Goal: Information Seeking & Learning: Compare options

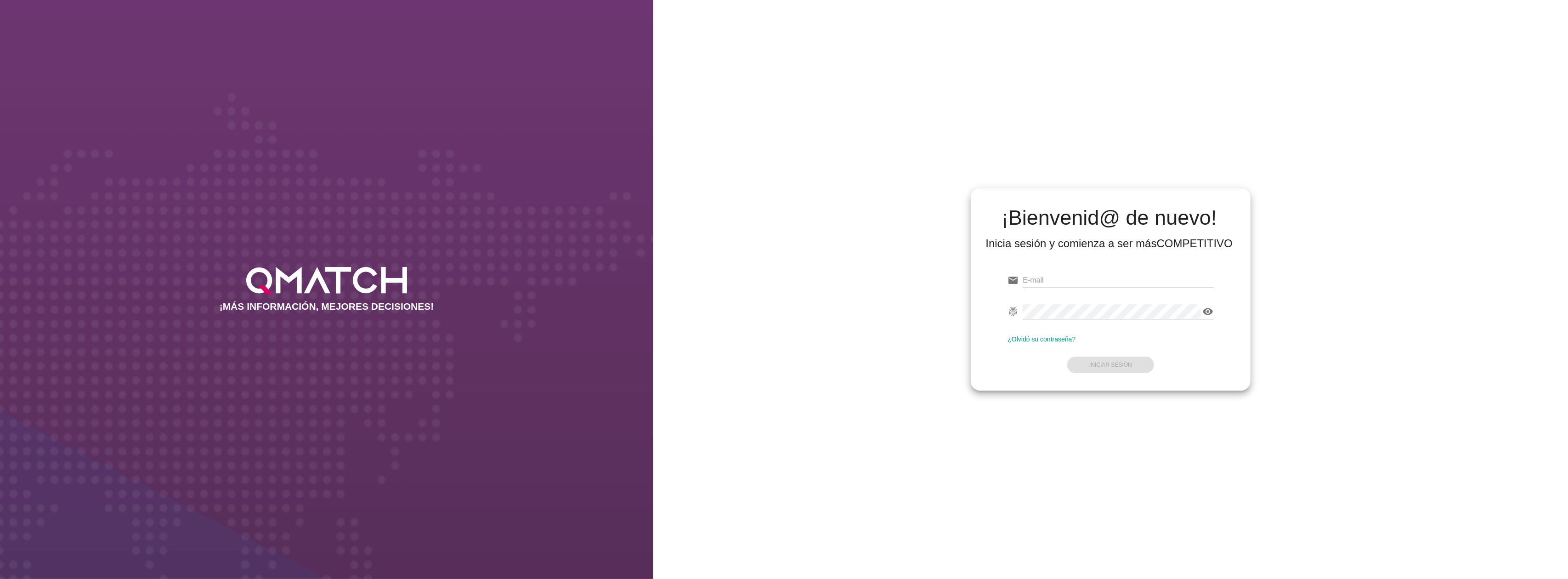
click at [1121, 280] on input "email" at bounding box center [1118, 280] width 190 height 15
type input "[EMAIL_ADDRESS][DOMAIN_NAME]"
click at [1113, 362] on strong "Iniciar Sesión" at bounding box center [1110, 365] width 43 height 7
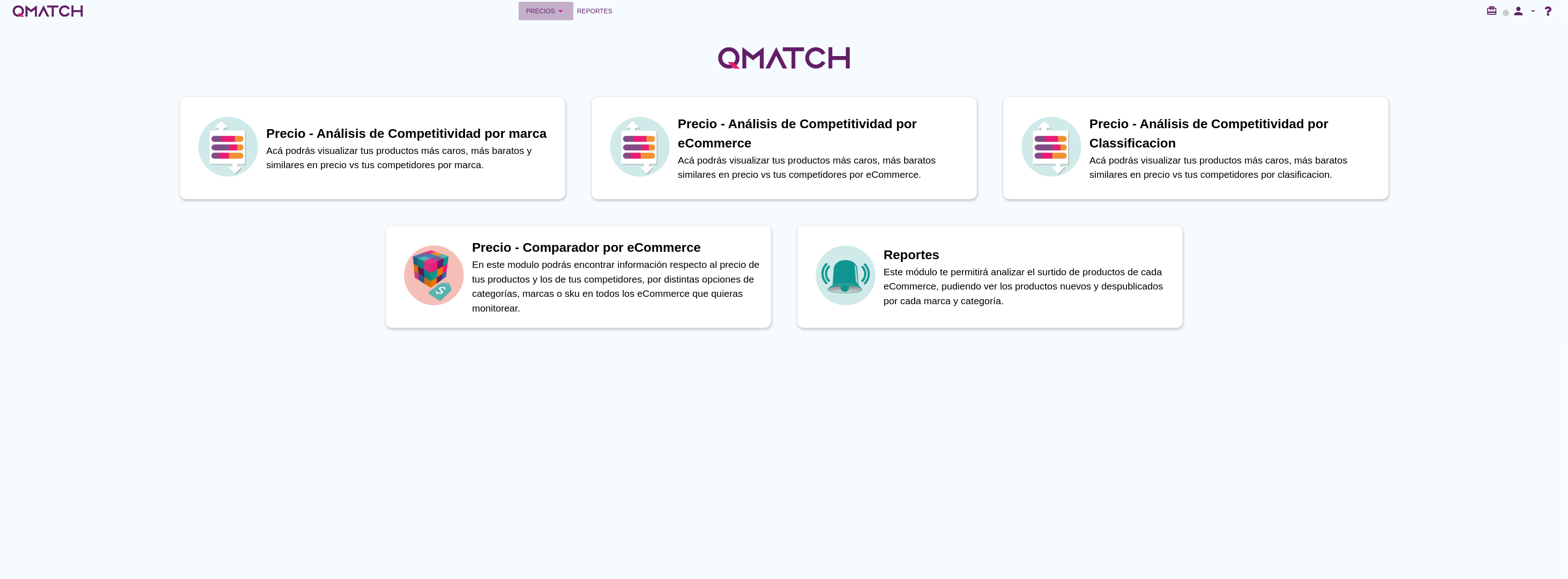
click at [550, 17] on button "Precios arrow_drop_down" at bounding box center [546, 10] width 55 height 19
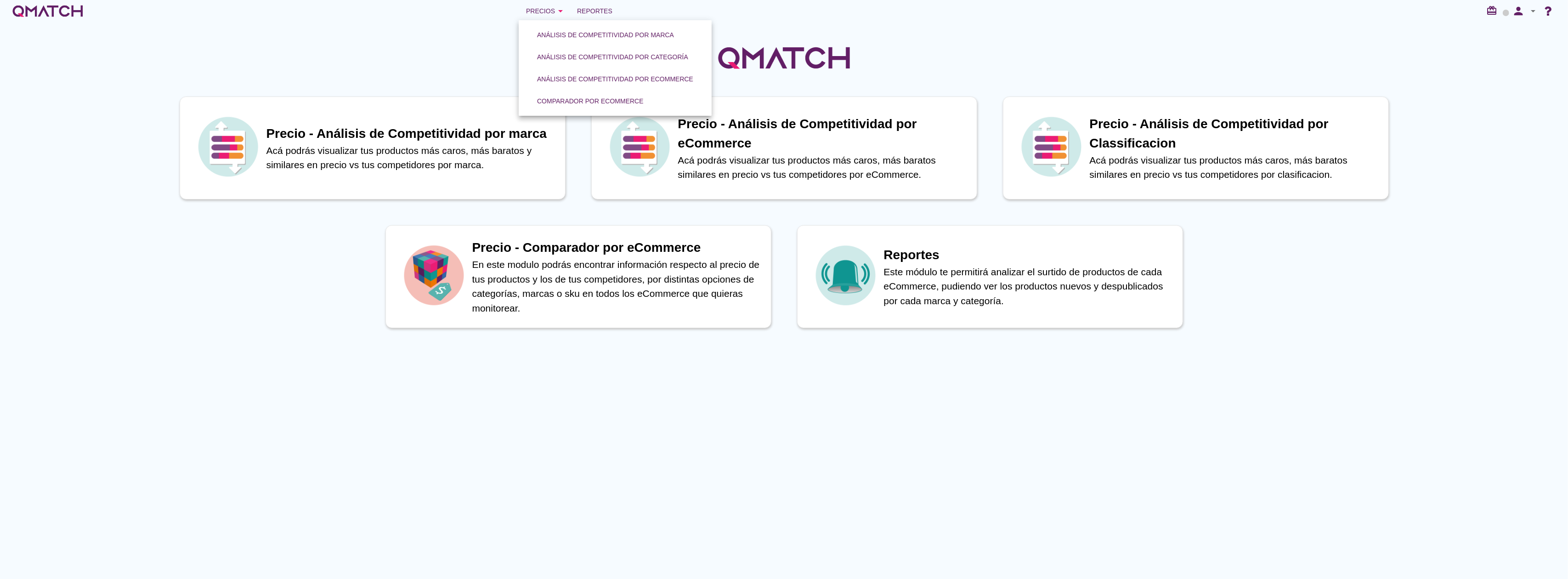
click at [582, 113] on div "Análisis de competitividad por marca Análisis de competitividad por categoría A…" at bounding box center [615, 68] width 193 height 96
click at [580, 105] on link "Comparador por eCommerce" at bounding box center [591, 94] width 128 height 22
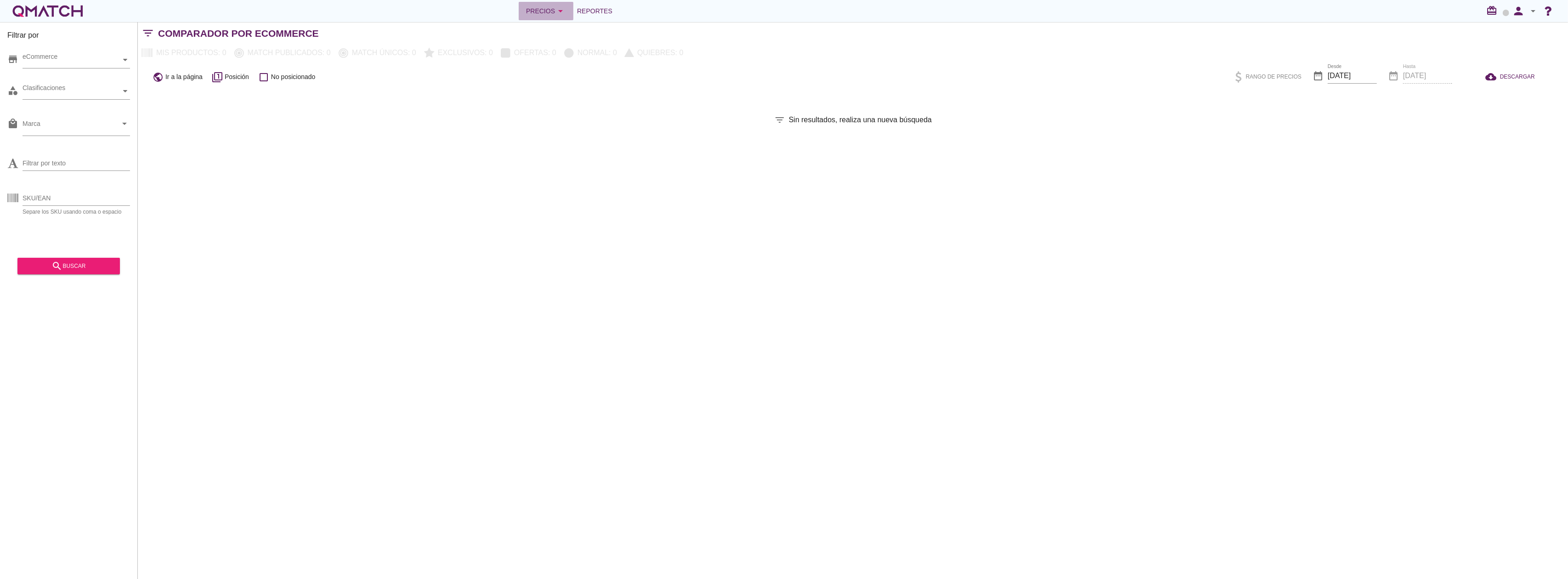
click at [550, 9] on div "Precios arrow_drop_down" at bounding box center [547, 10] width 40 height 11
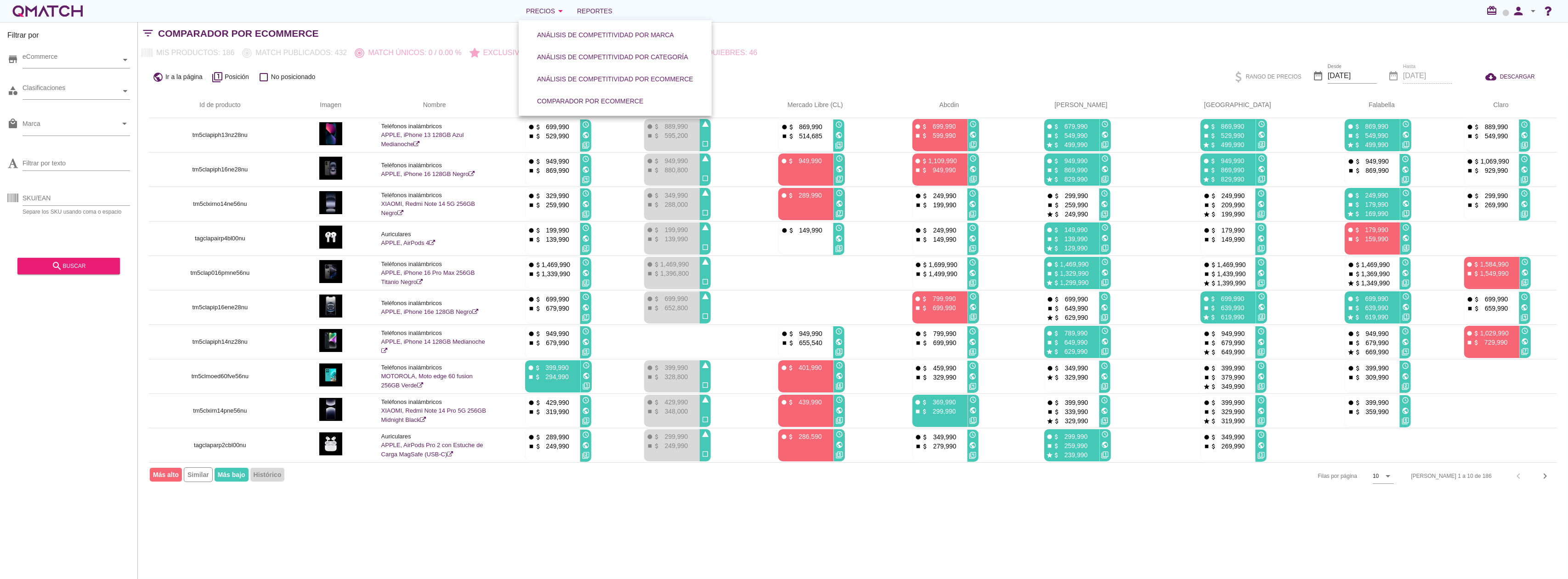
click at [846, 511] on div "Filtrar por store eCommerce category Clasificaciones local_mall Marca arrow_dro…" at bounding box center [853, 301] width 1430 height 557
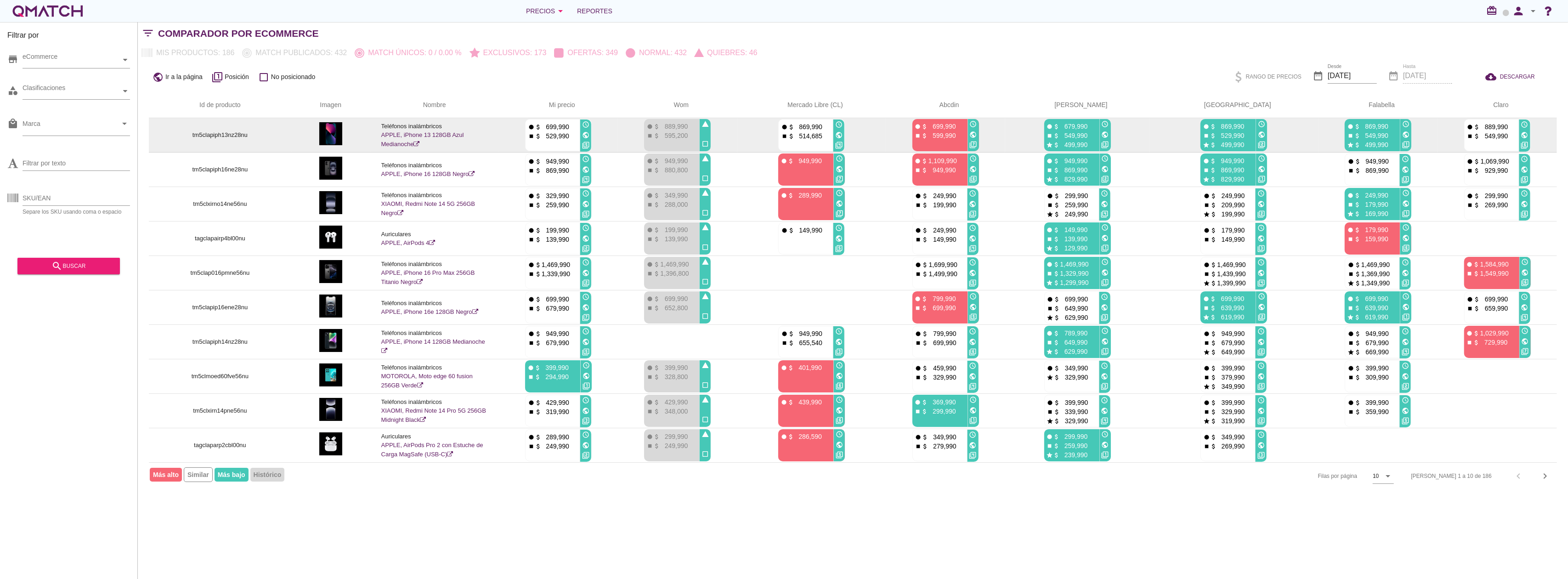
drag, startPoint x: 1499, startPoint y: 137, endPoint x: 1486, endPoint y: 127, distance: 16.4
click at [1486, 127] on div "fiber_manual_record attach_money 889,990 stop attach_money 549,990" at bounding box center [1491, 135] width 53 height 32
click at [1371, 131] on p "549,990" at bounding box center [1375, 135] width 28 height 9
drag, startPoint x: 1355, startPoint y: 125, endPoint x: 1372, endPoint y: 131, distance: 18.0
click at [1372, 131] on p "869,990" at bounding box center [1375, 126] width 28 height 9
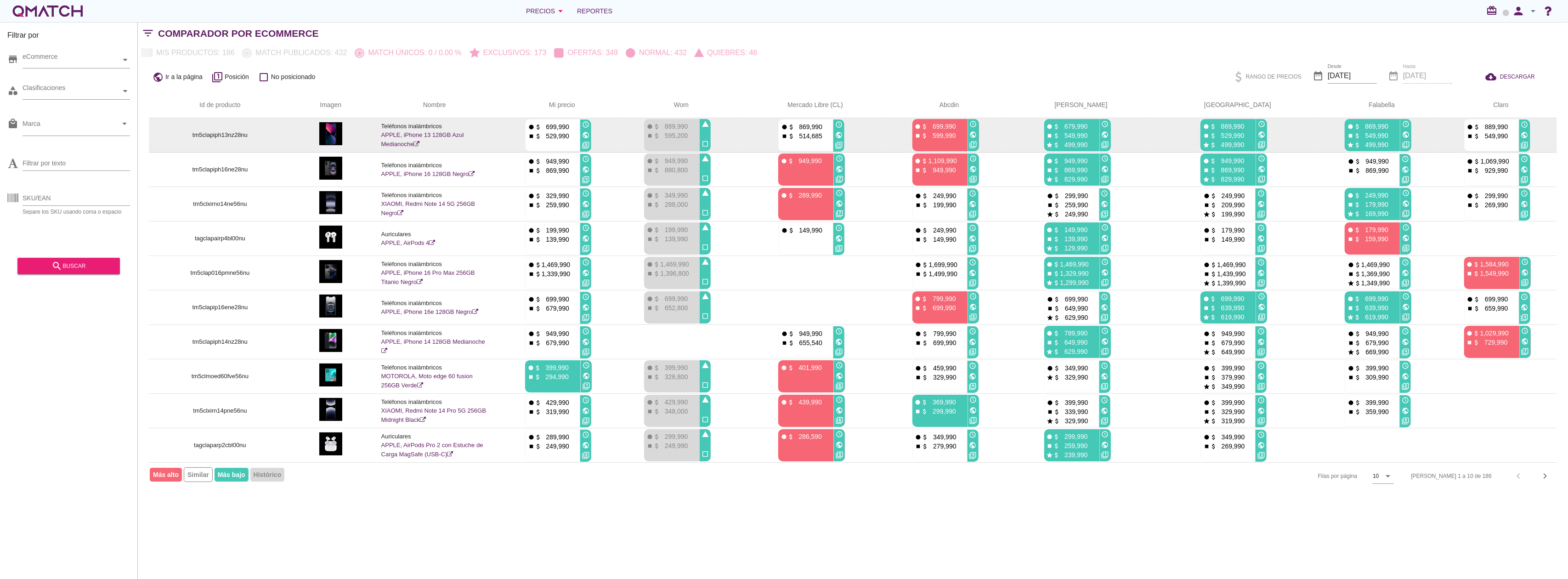
click at [1371, 138] on p "549,990" at bounding box center [1375, 135] width 28 height 9
drag, startPoint x: 1359, startPoint y: 137, endPoint x: 1372, endPoint y: 140, distance: 13.3
click at [1372, 140] on div "fiber_manual_record attach_money 869,990 stop attach_money 549,990 star attach_…" at bounding box center [1371, 134] width 53 height 32
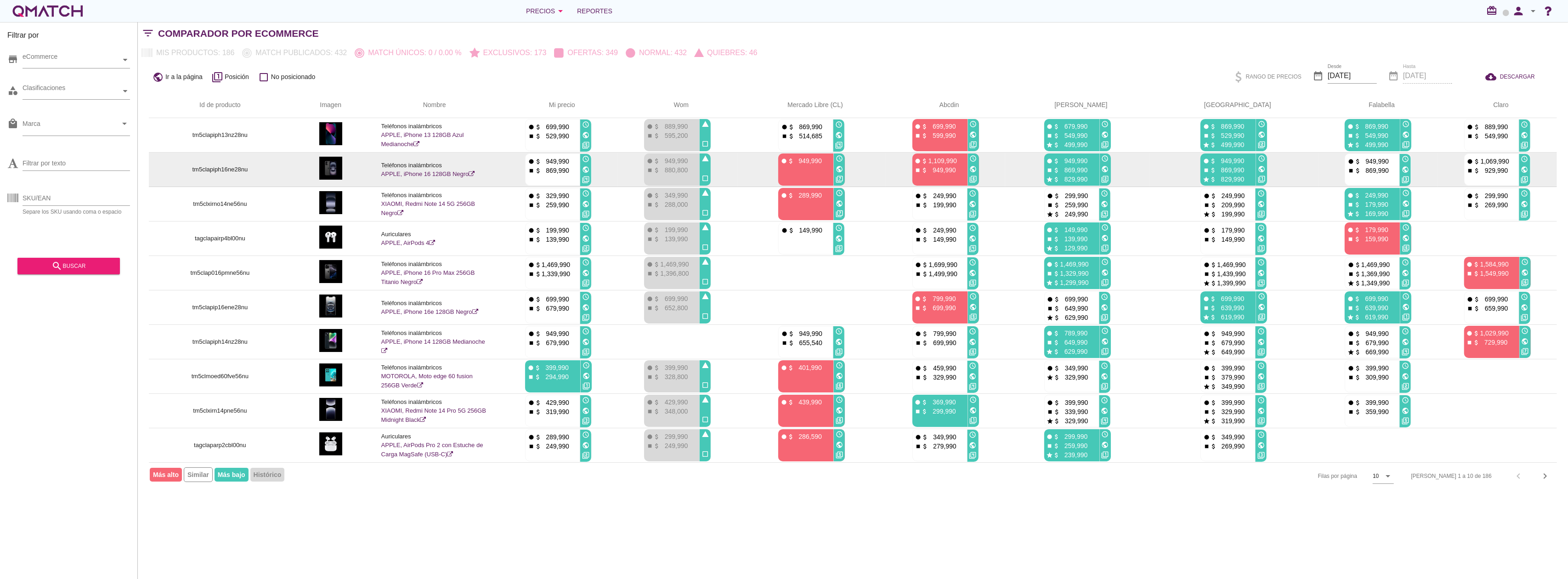
drag, startPoint x: 1234, startPoint y: 162, endPoint x: 1240, endPoint y: 174, distance: 13.4
click at [1240, 174] on div "fiber_manual_record attach_money 949,990 stop attach_money 869,990 star attach_…" at bounding box center [1227, 170] width 53 height 32
